Goal: Check status: Check status

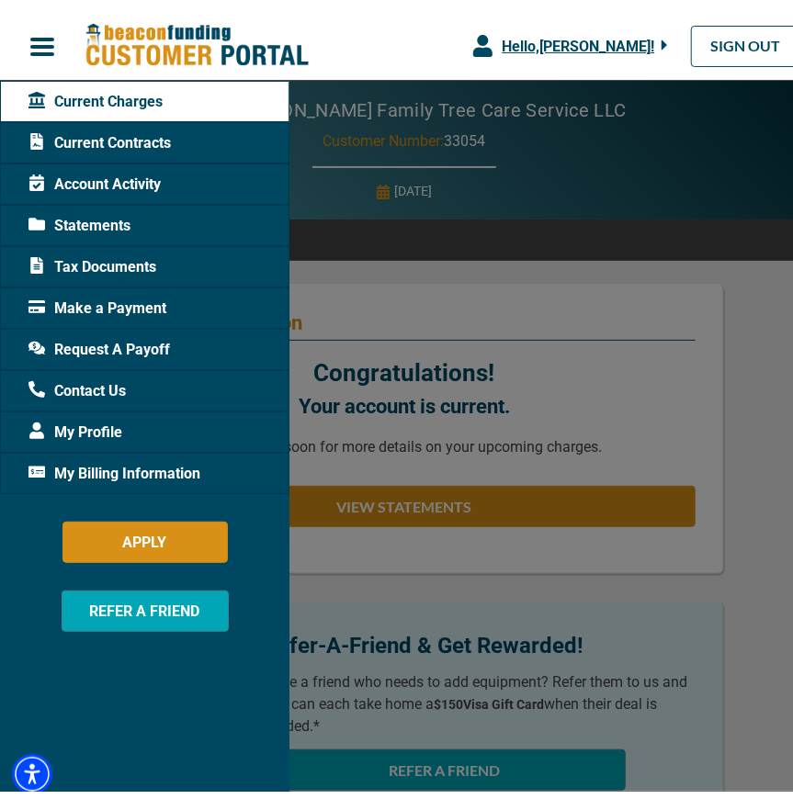
click at [177, 165] on div "Account Activity" at bounding box center [144, 176] width 289 height 41
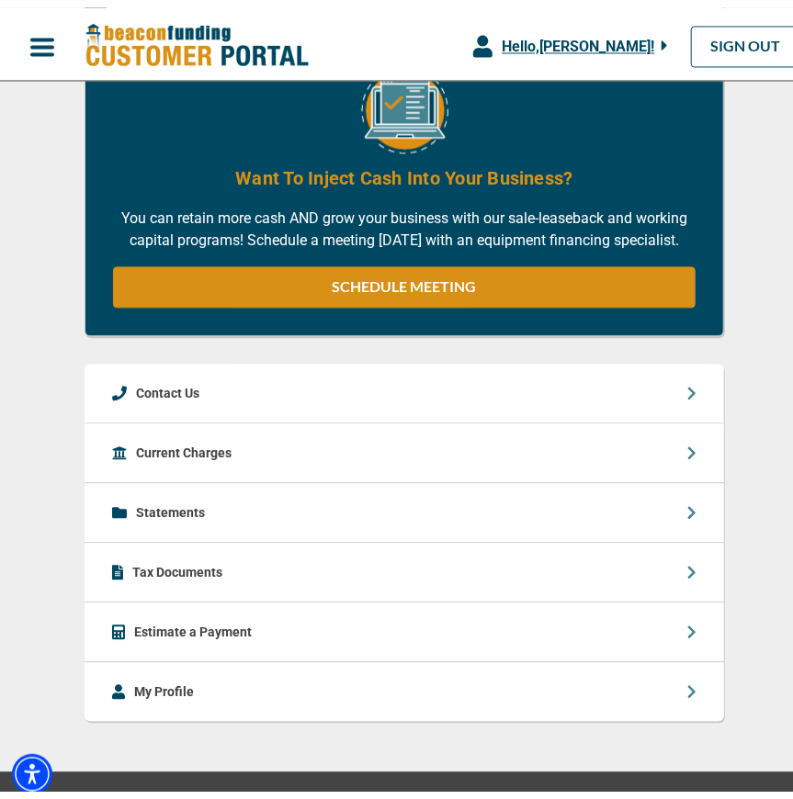
scroll to position [1225, 0]
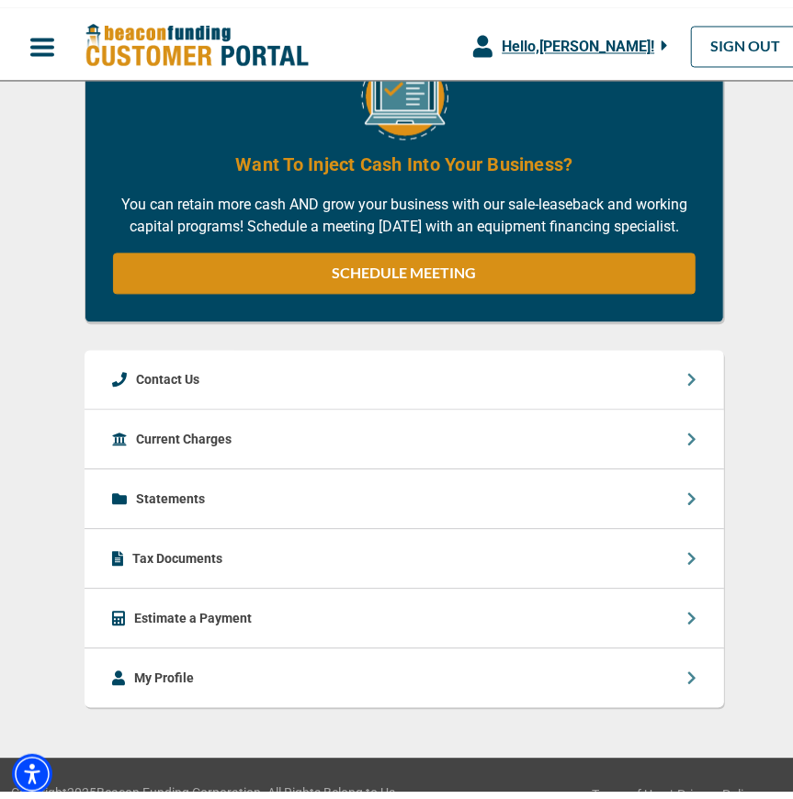
click at [203, 462] on div "Current Charges" at bounding box center [405, 433] width 640 height 60
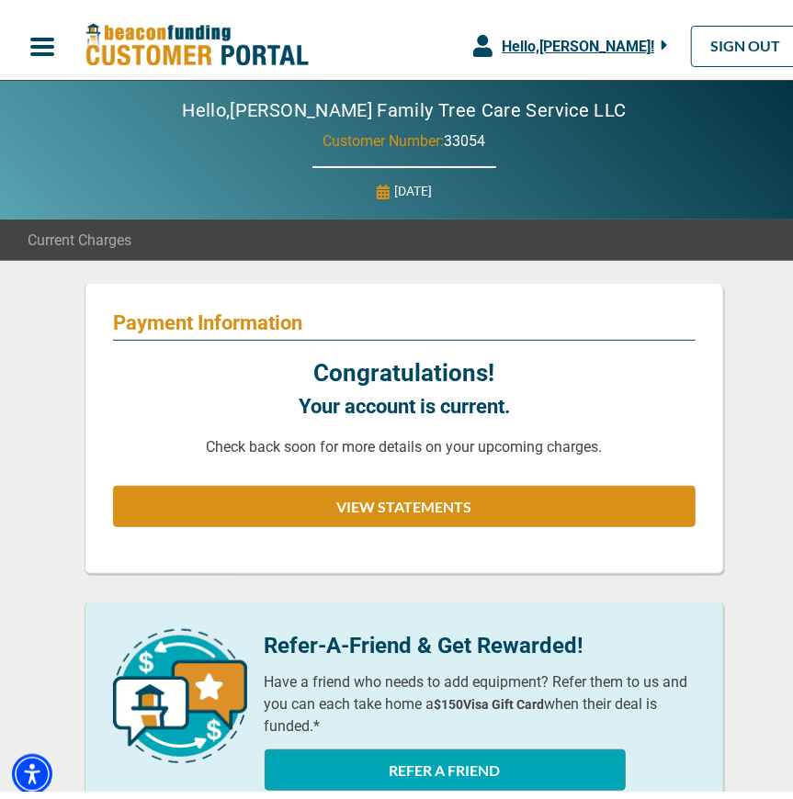
click at [19, 32] on button "button" at bounding box center [42, 39] width 85 height 39
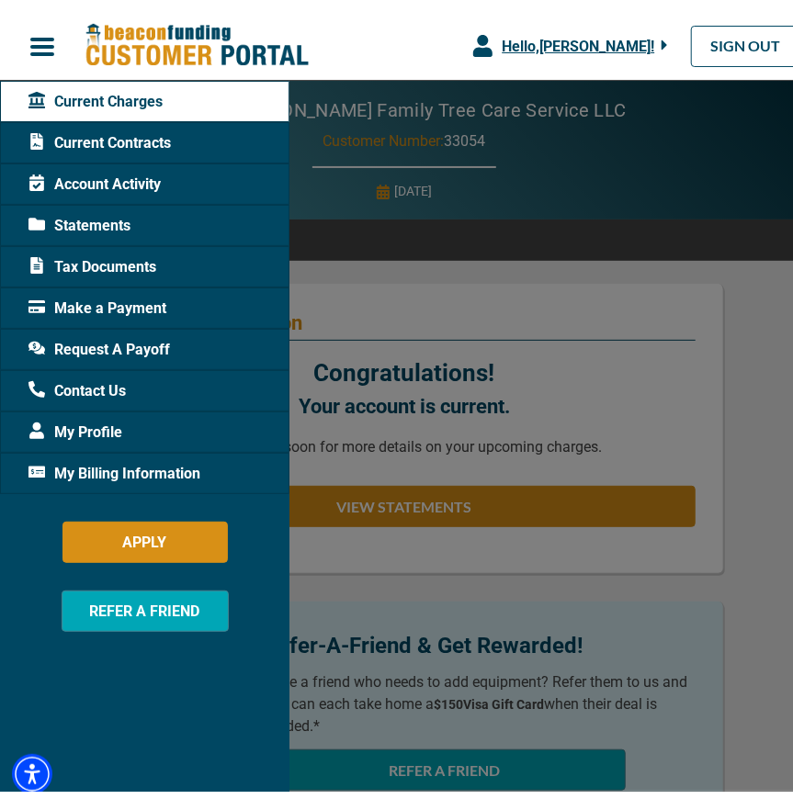
click at [402, 341] on div at bounding box center [404, 399] width 809 height 799
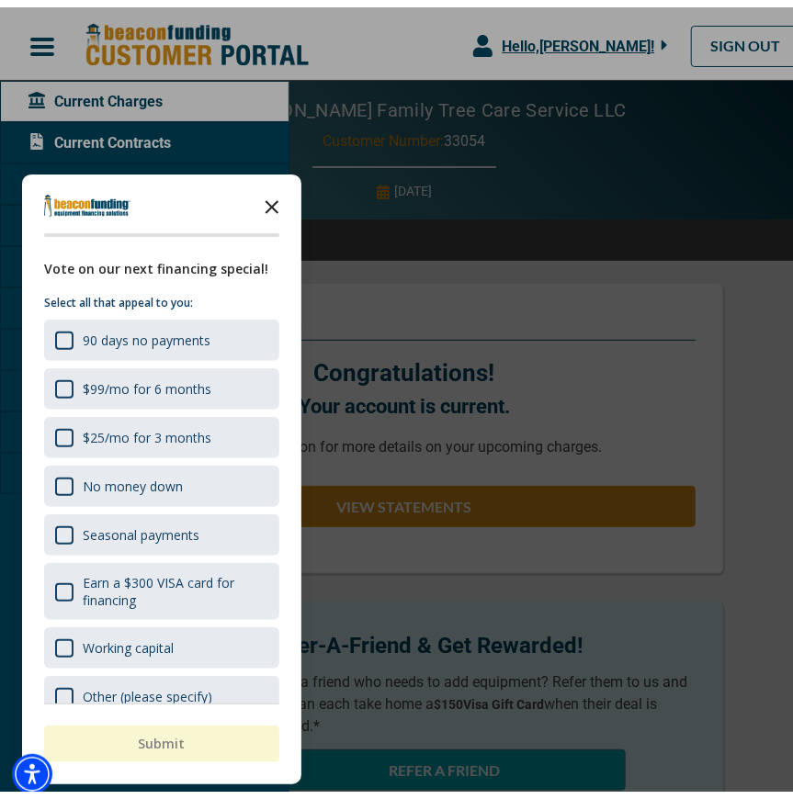
click at [278, 196] on icon "Close the survey" at bounding box center [272, 198] width 37 height 37
